Goal: Navigation & Orientation: Find specific page/section

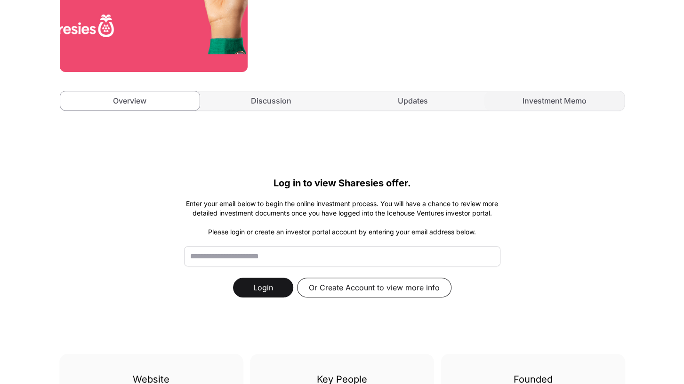
scroll to position [196, 0]
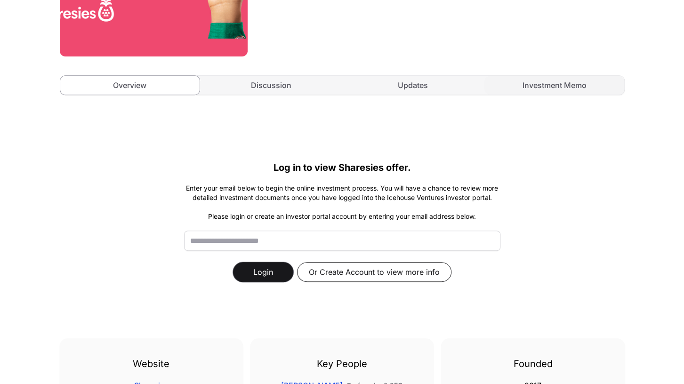
click at [273, 271] on button "Login" at bounding box center [263, 272] width 60 height 20
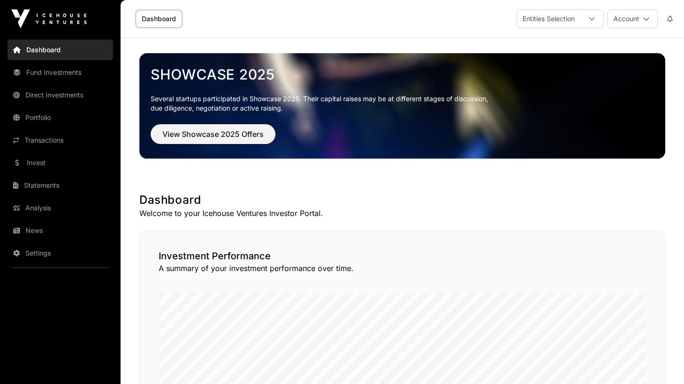
click at [53, 236] on link "News" at bounding box center [60, 230] width 105 height 21
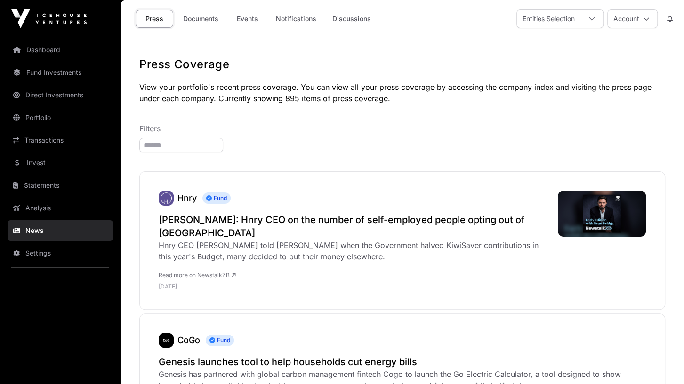
click at [291, 19] on link "Notifications" at bounding box center [296, 19] width 53 height 18
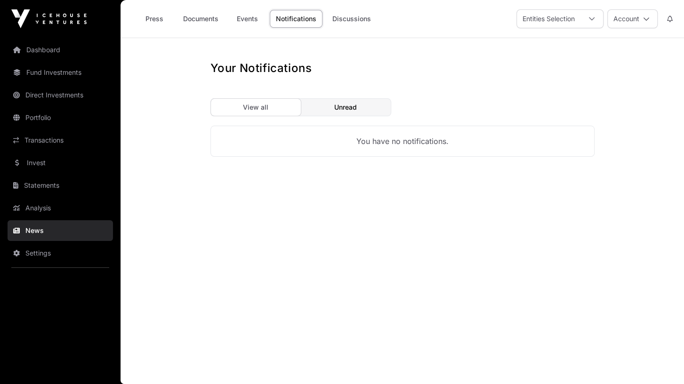
click at [57, 97] on link "Direct Investments" at bounding box center [60, 95] width 105 height 21
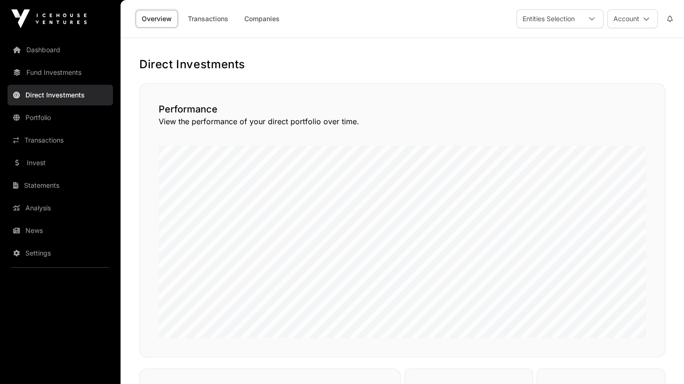
click at [38, 77] on link "Fund Investments" at bounding box center [60, 72] width 105 height 21
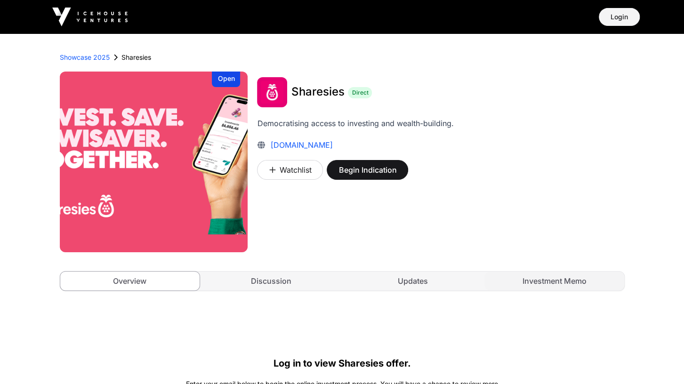
scroll to position [196, 0]
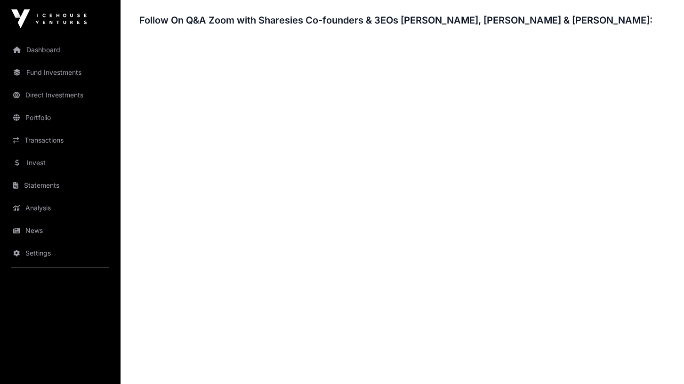
scroll to position [1371, 0]
